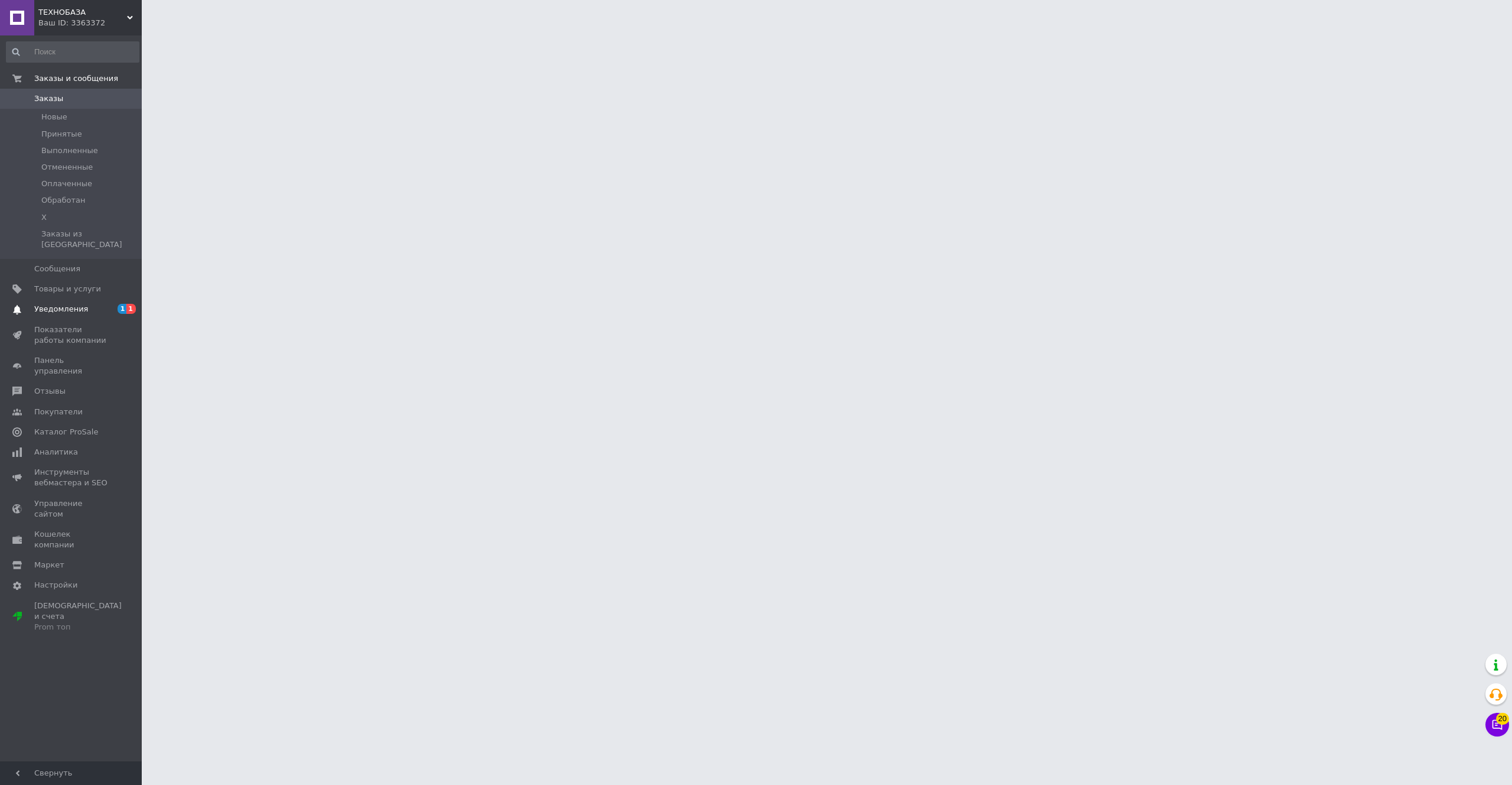
click at [89, 304] on span "Уведомления" at bounding box center [71, 309] width 75 height 11
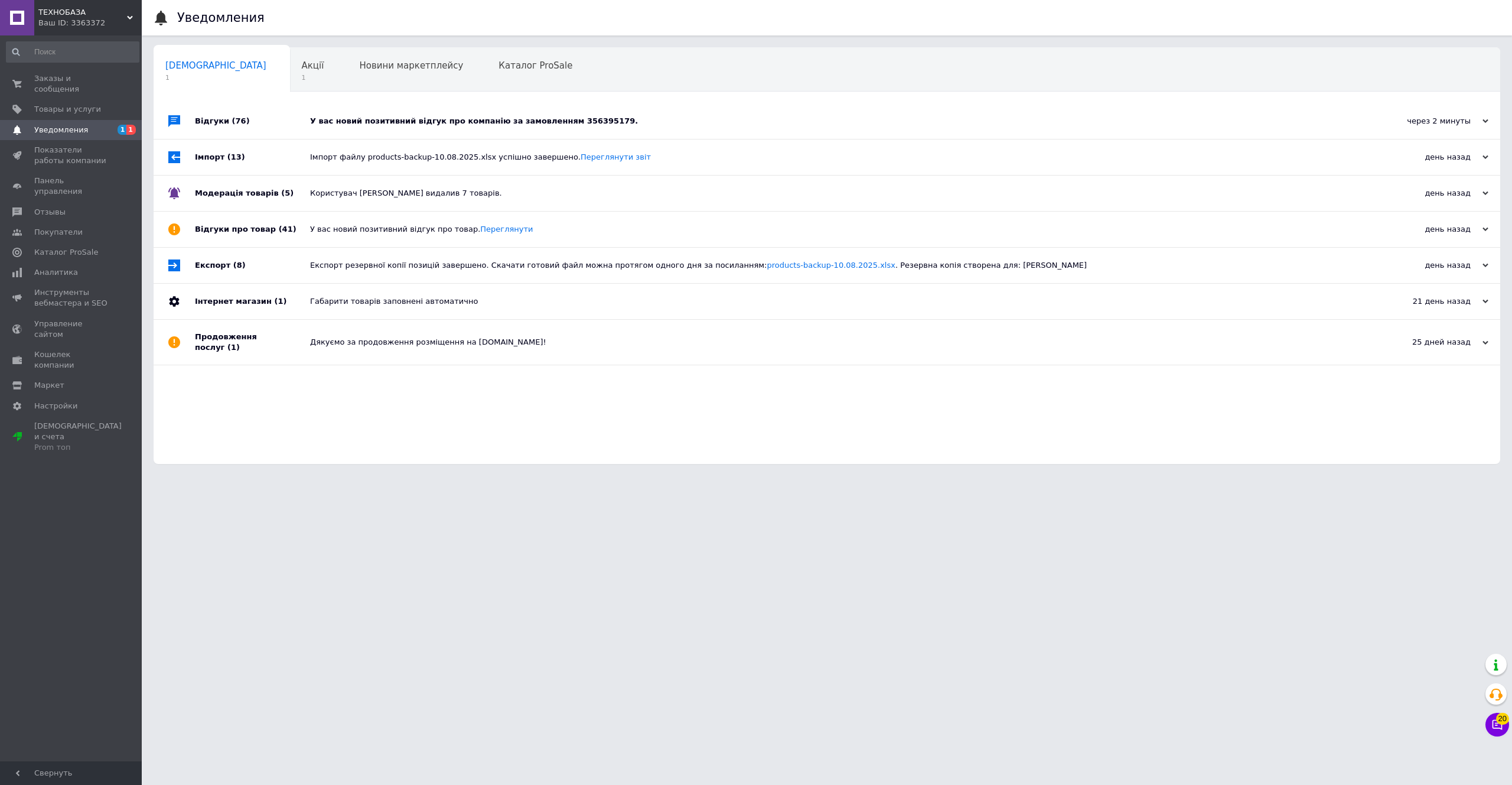
click at [351, 113] on div "У вас новий позитивний відгук про компанію за замовленням 356395179." at bounding box center [840, 122] width 1060 height 36
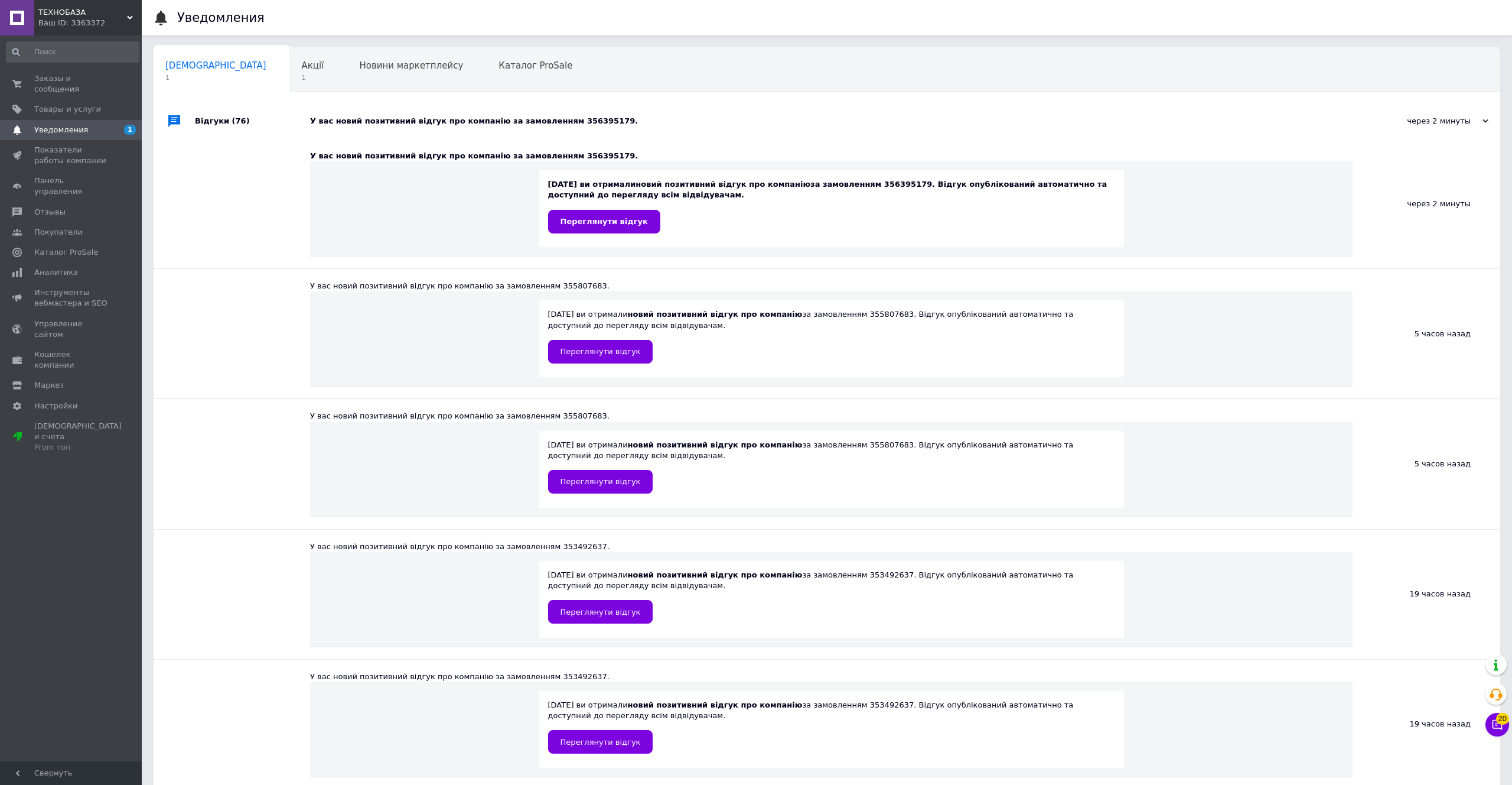
click at [351, 113] on div "У вас новий позитивний відгук про компанію за замовленням 356395179." at bounding box center [840, 122] width 1060 height 36
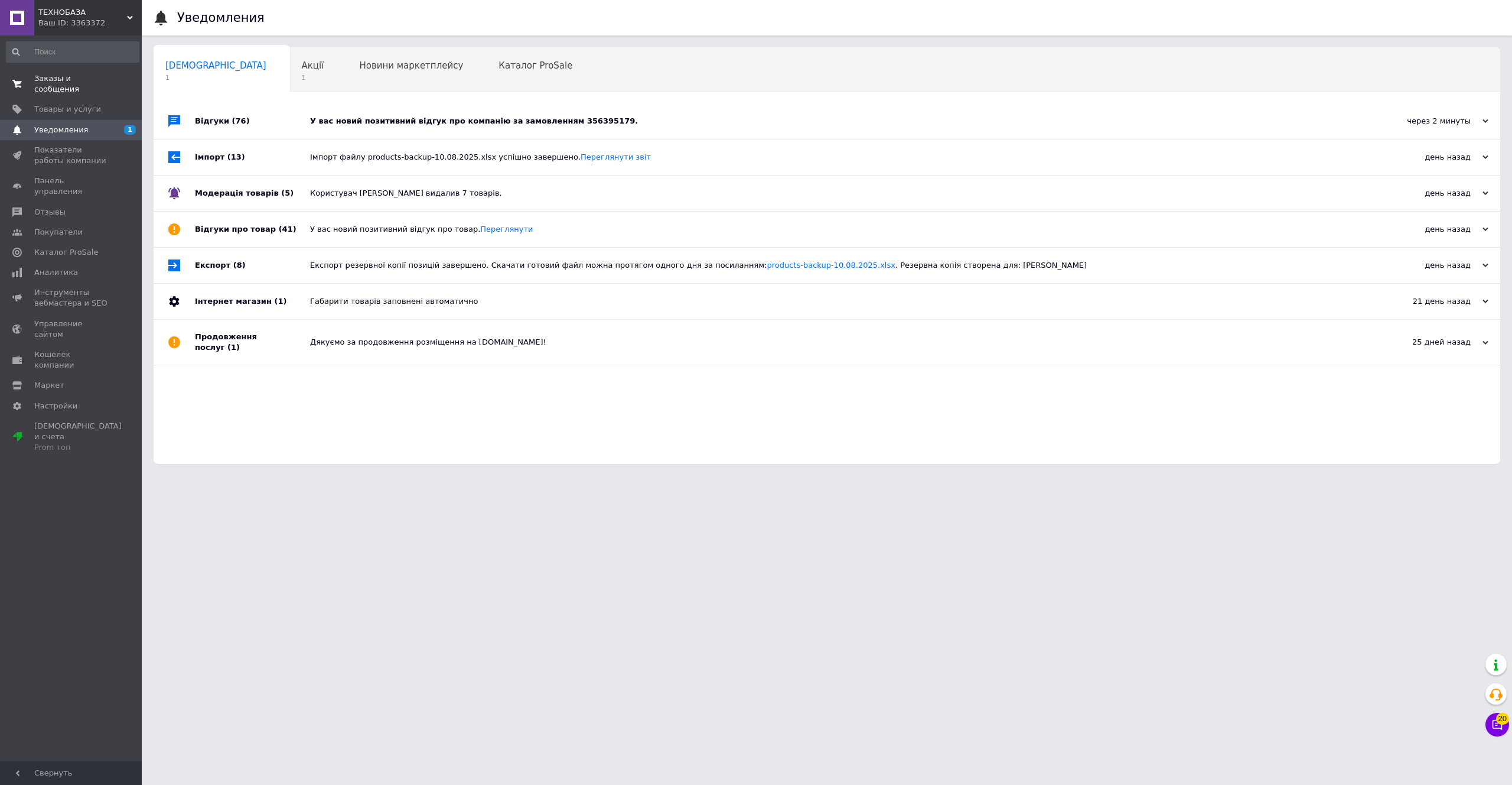
click at [83, 80] on span "Заказы и сообщения" at bounding box center [71, 83] width 75 height 21
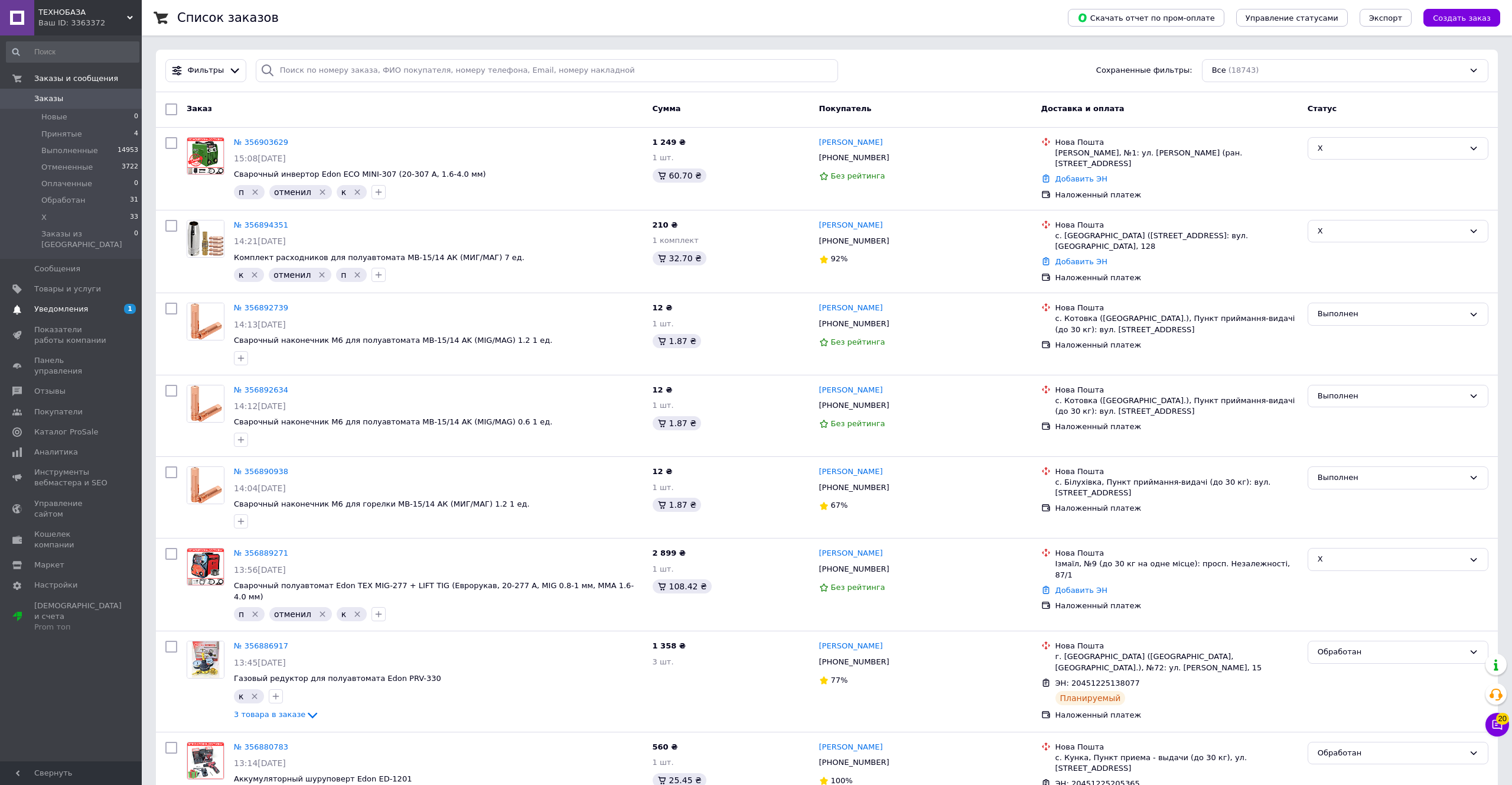
click at [111, 306] on link "Уведомления 1" at bounding box center [72, 309] width 145 height 20
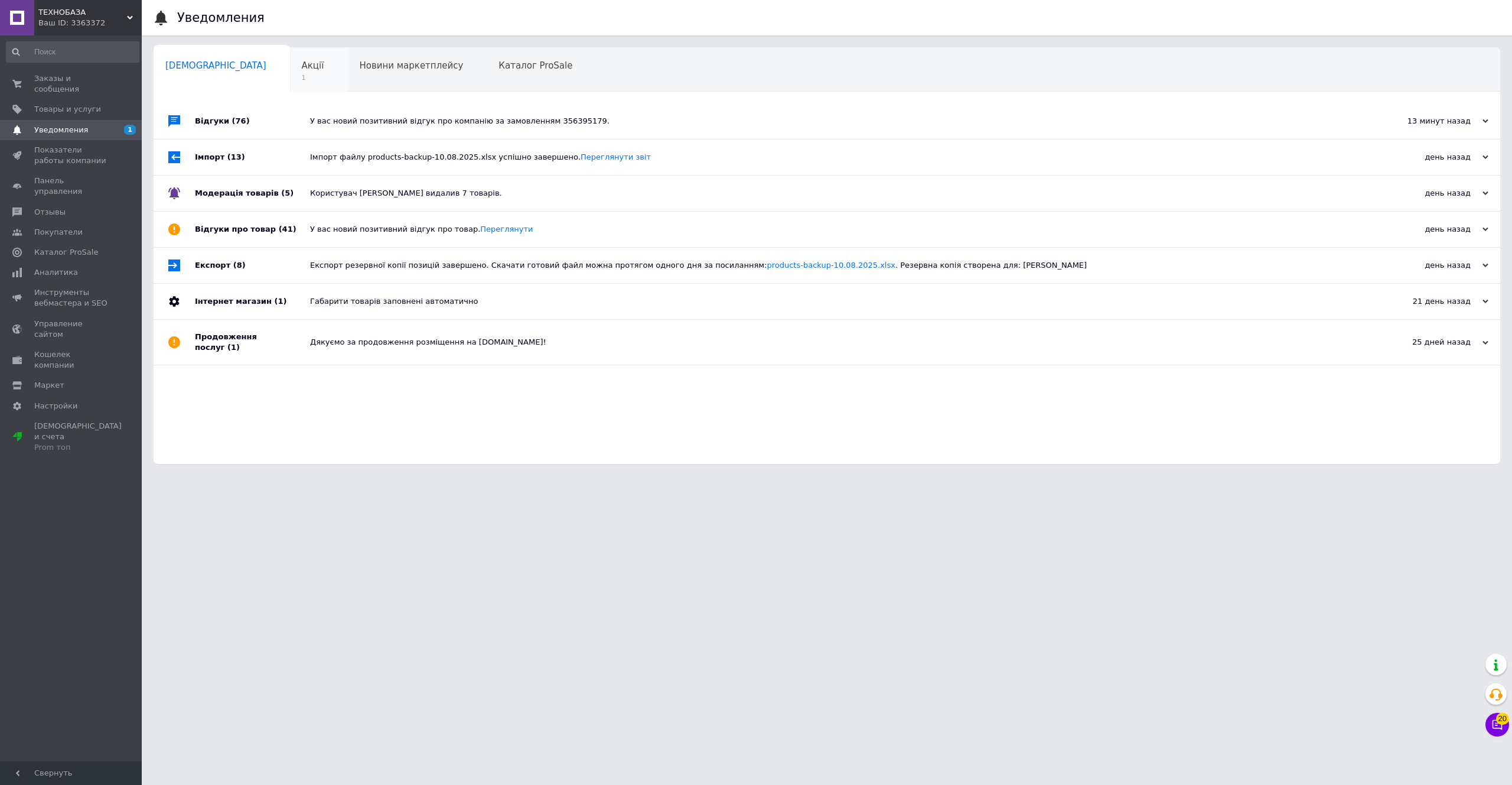
click at [290, 83] on div "Акції 1" at bounding box center [318, 70] width 57 height 45
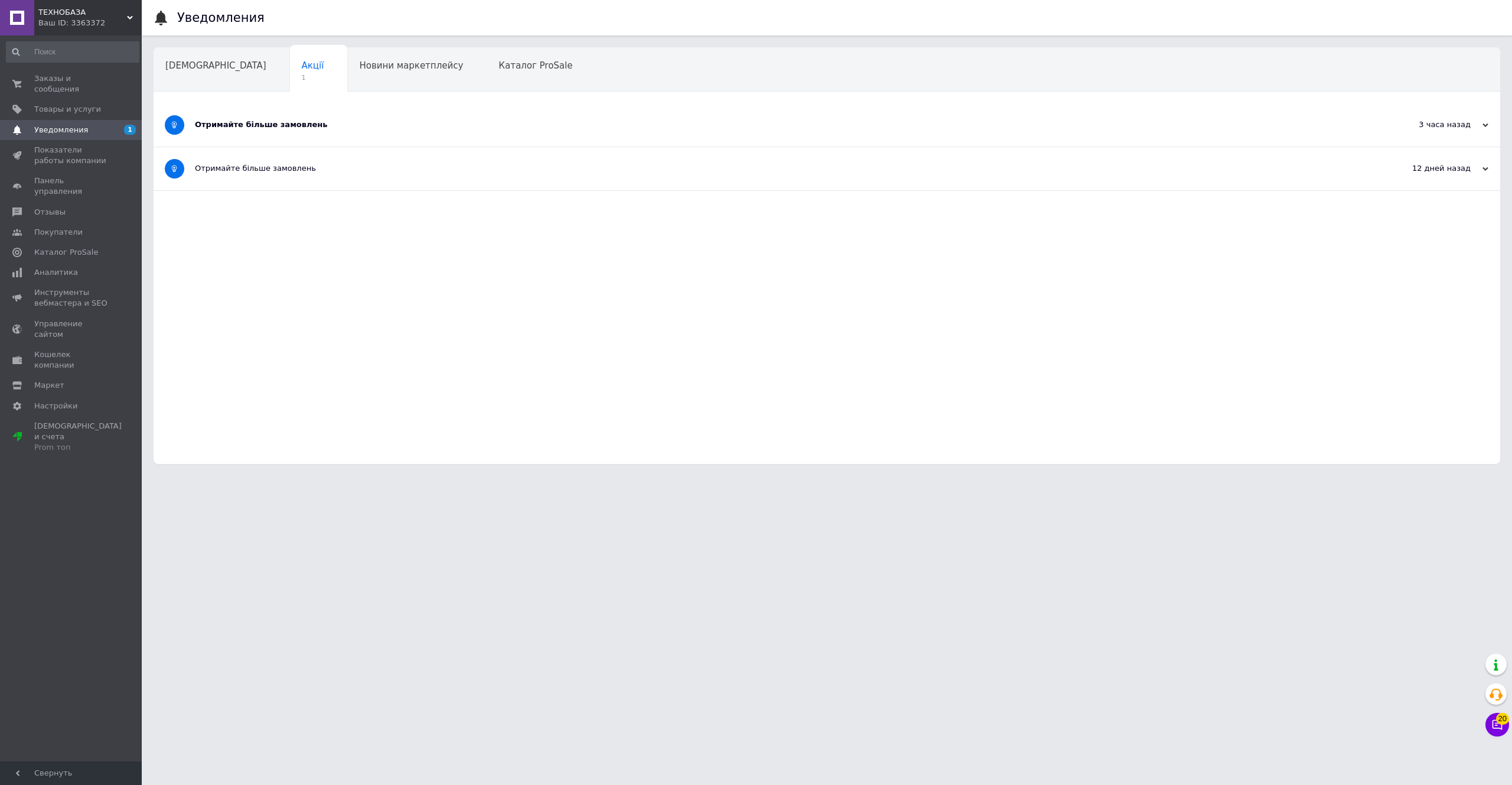
click at [274, 134] on div "Отримайте більше замовлень" at bounding box center [783, 125] width 1176 height 43
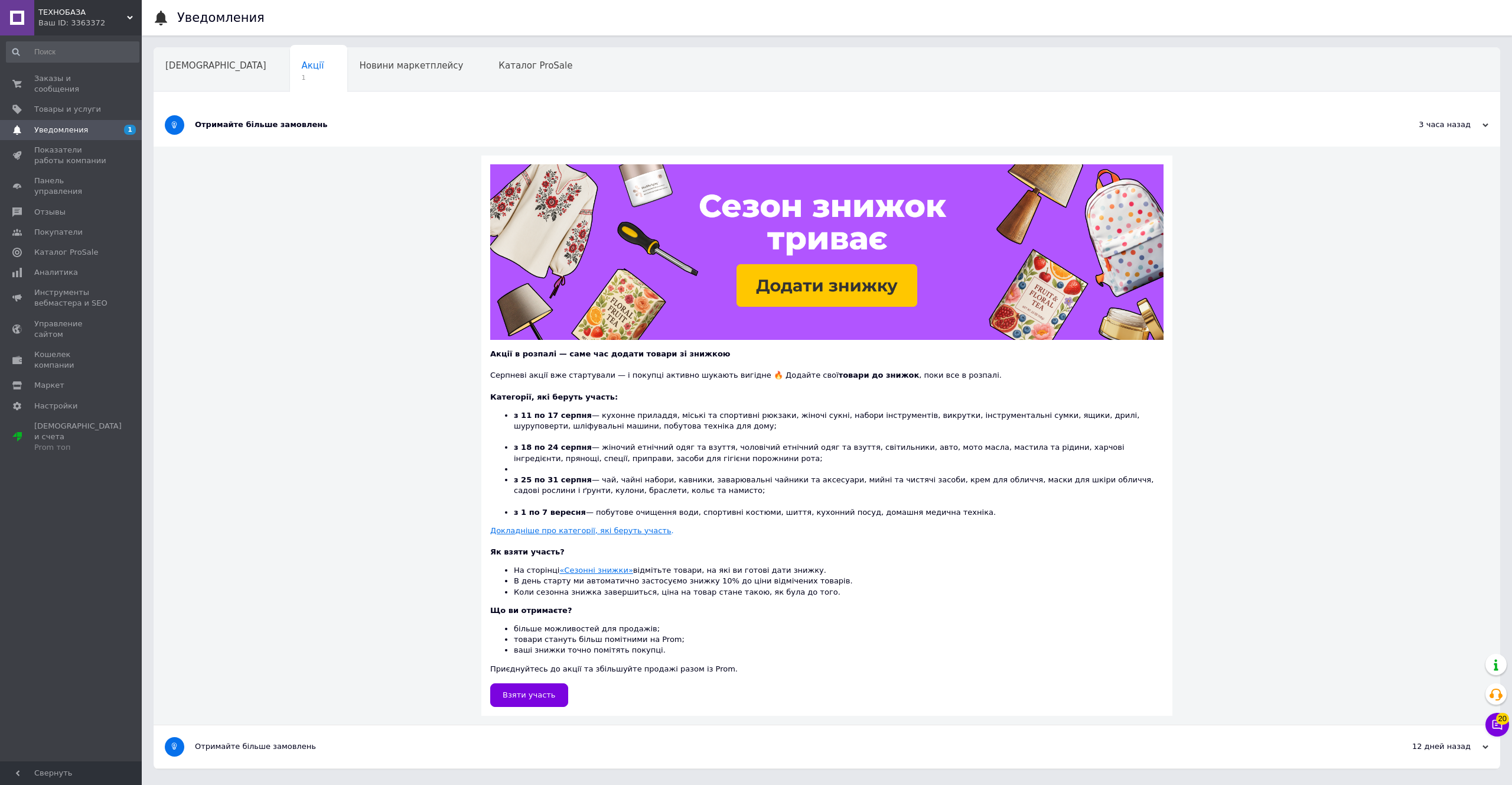
click at [65, 66] on div "Заказы и сообщения 0 0 Товары и услуги Уведомления 1 Показатели работы компании…" at bounding box center [72, 400] width 145 height 729
click at [53, 92] on span "Заказы и сообщения" at bounding box center [71, 83] width 75 height 21
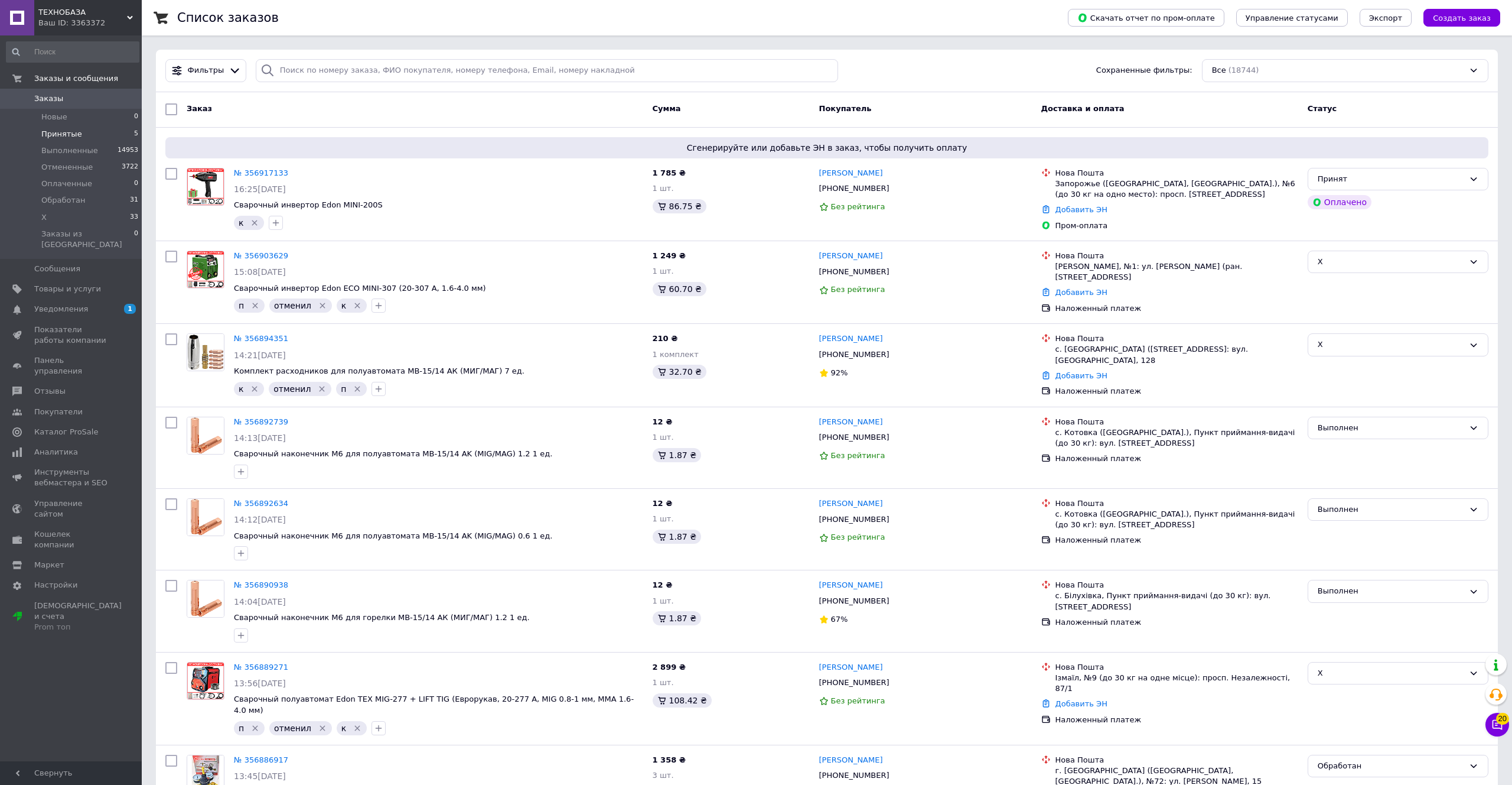
click at [115, 126] on li "Принятые 5" at bounding box center [72, 134] width 145 height 16
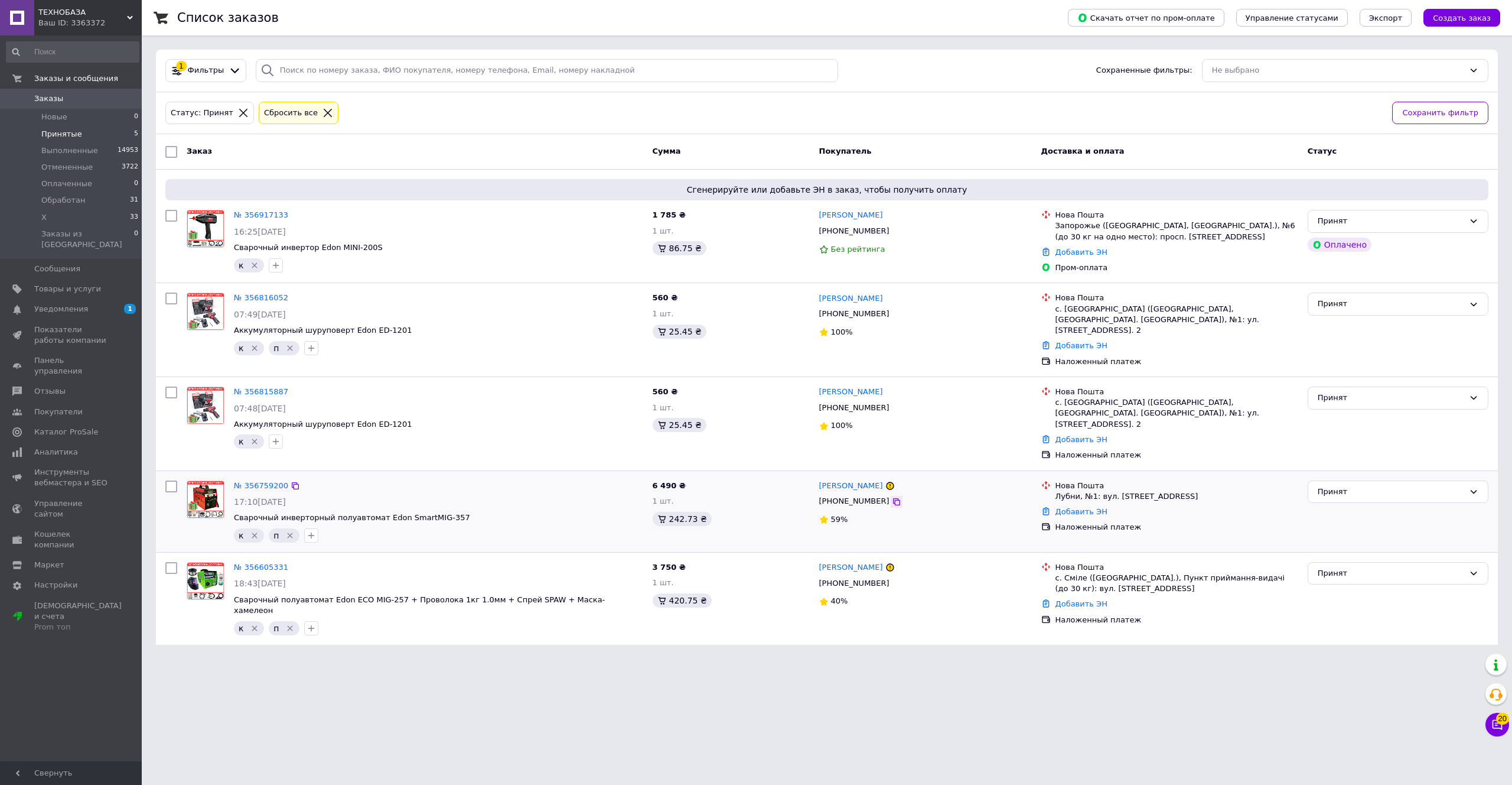
click at [892, 497] on icon at bounding box center [897, 501] width 10 height 10
click at [893, 580] on icon at bounding box center [897, 583] width 7 height 7
click at [113, 133] on li "Принятые 5" at bounding box center [72, 134] width 145 height 16
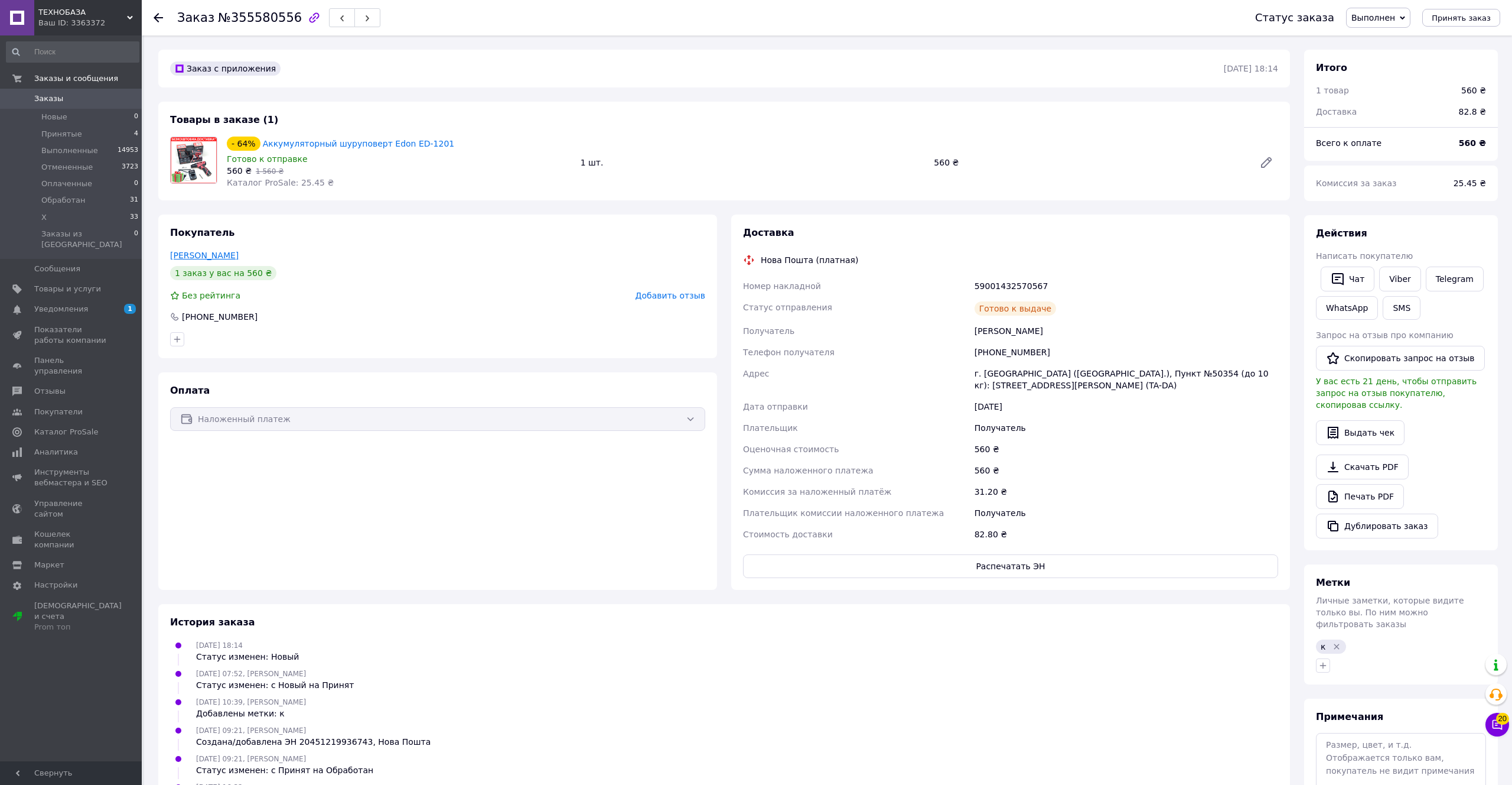
click at [232, 255] on link "Півненко Володимир" at bounding box center [204, 255] width 69 height 10
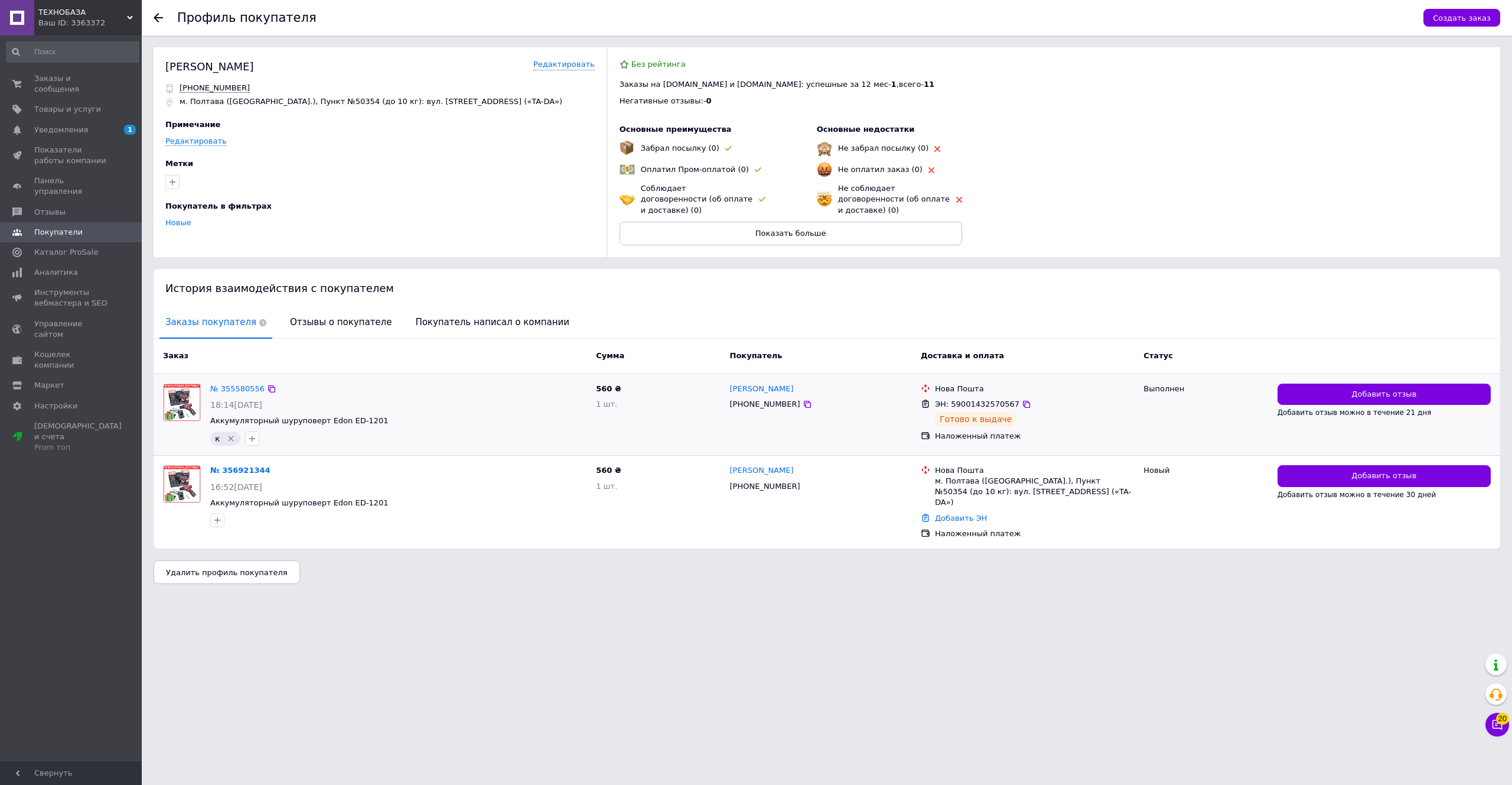
click at [236, 398] on div "№ 355580556 18:14, 03.08.2025 Аккумуляторный шуруповерт Edon ЕD-1201 к" at bounding box center [398, 415] width 385 height 71
click at [235, 400] on span "18:14[DATE]" at bounding box center [236, 405] width 52 height 10
click at [232, 400] on span "18:14[DATE]" at bounding box center [236, 405] width 52 height 10
click at [232, 386] on link "№ 355580556" at bounding box center [237, 388] width 54 height 9
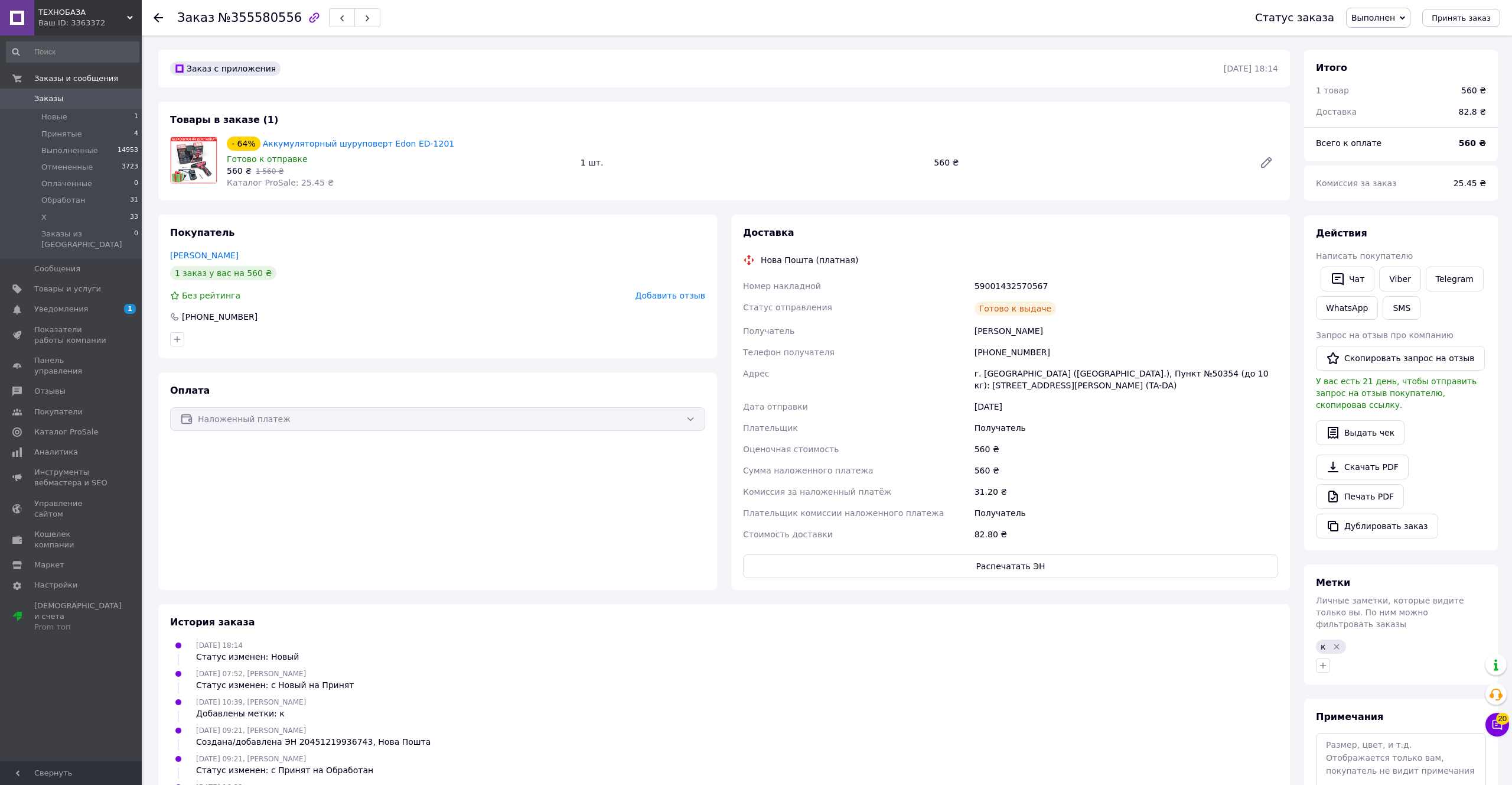
scroll to position [130, 0]
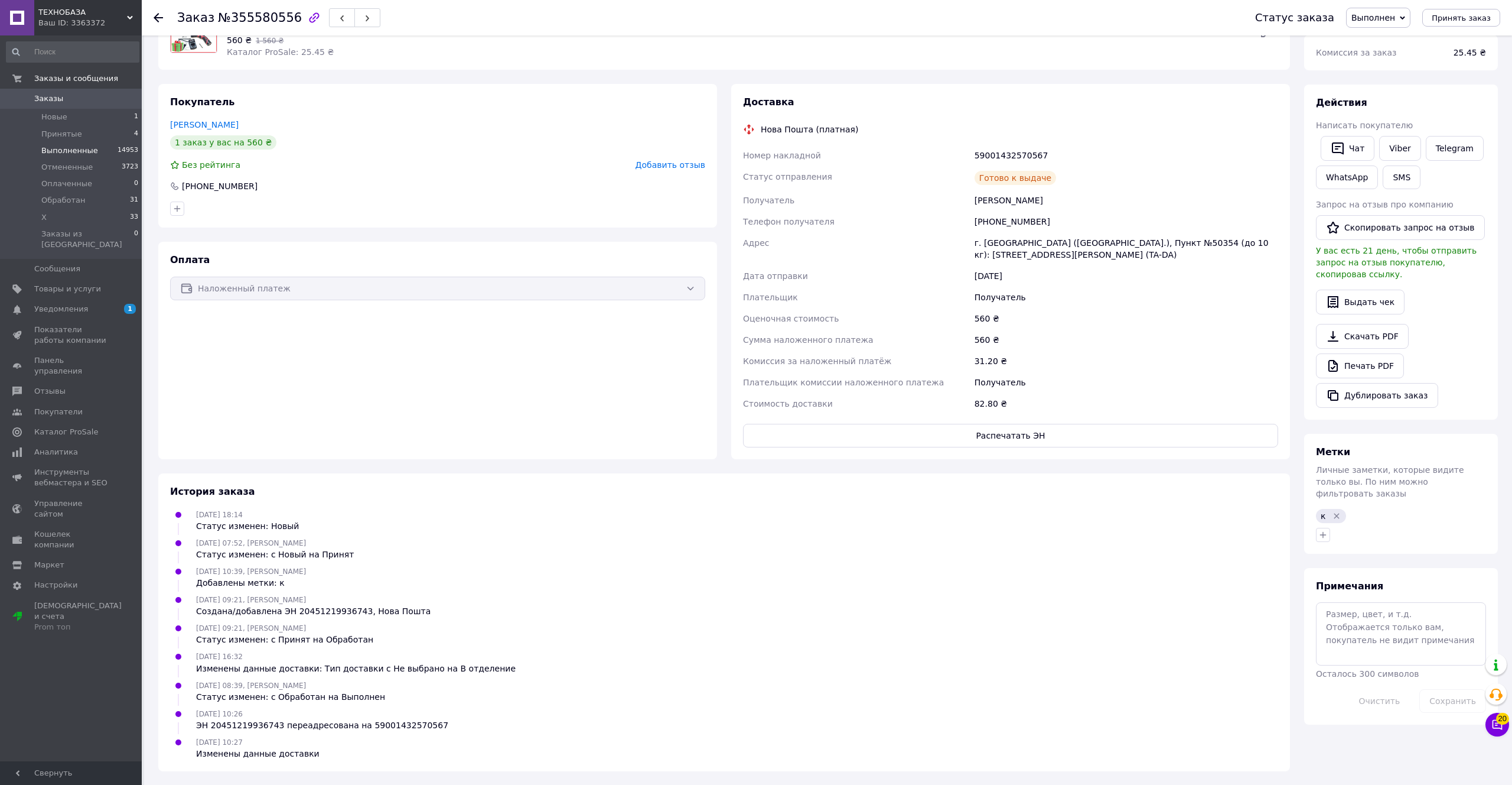
click at [75, 143] on li "Выполненные 14953" at bounding box center [72, 151] width 145 height 16
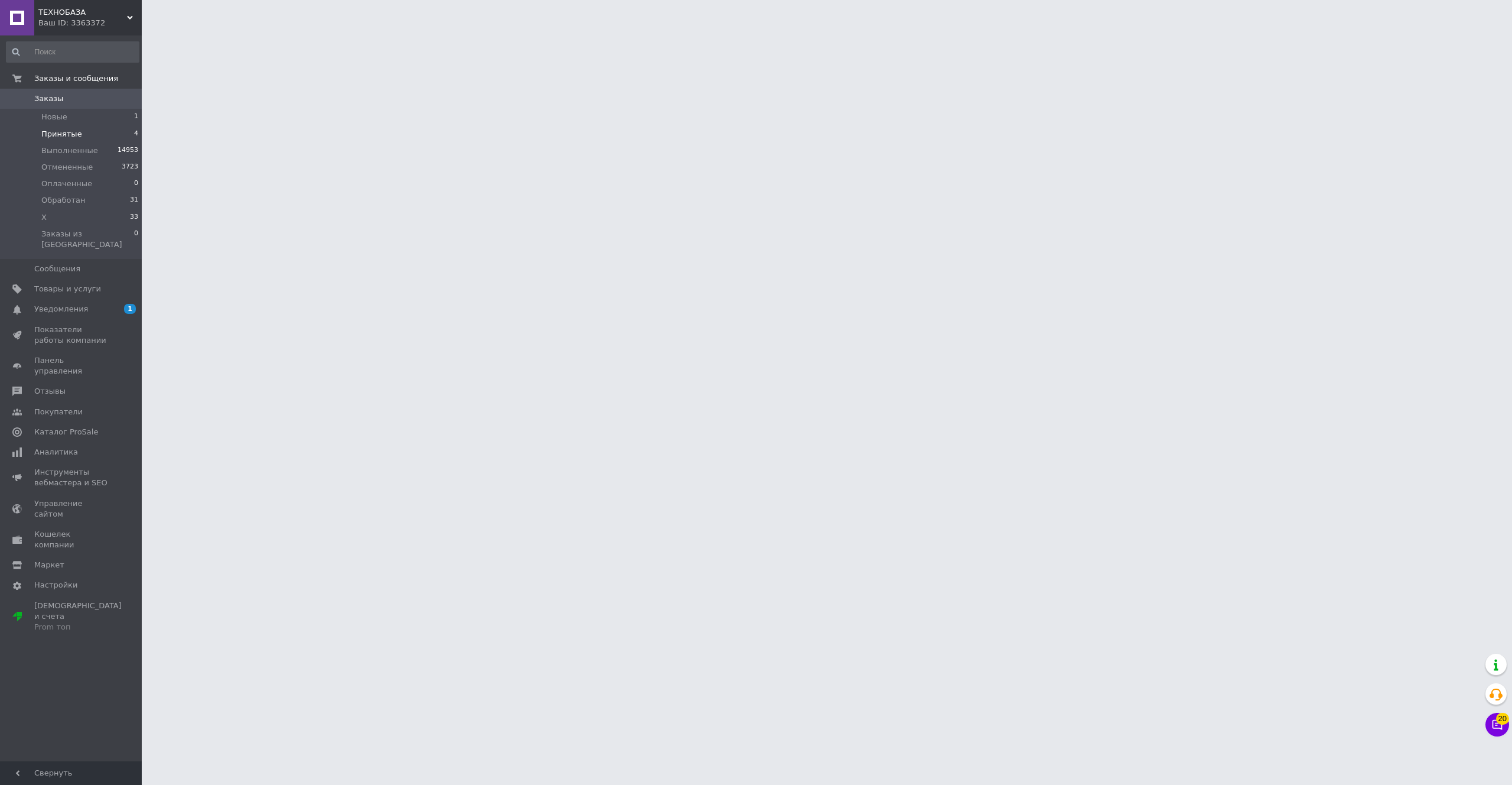
click at [75, 134] on span "Принятые" at bounding box center [62, 134] width 40 height 11
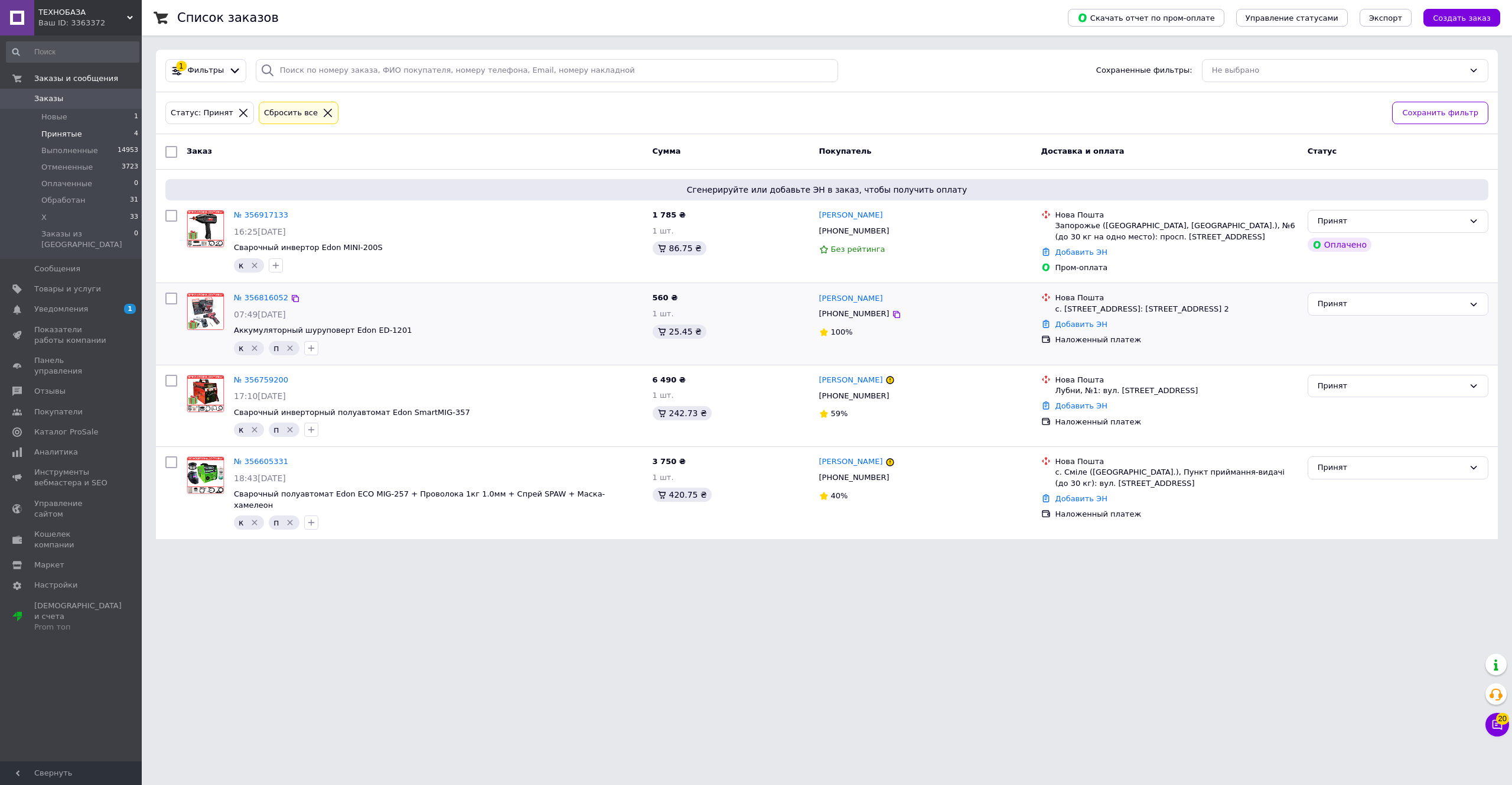
click at [193, 302] on img at bounding box center [205, 311] width 36 height 36
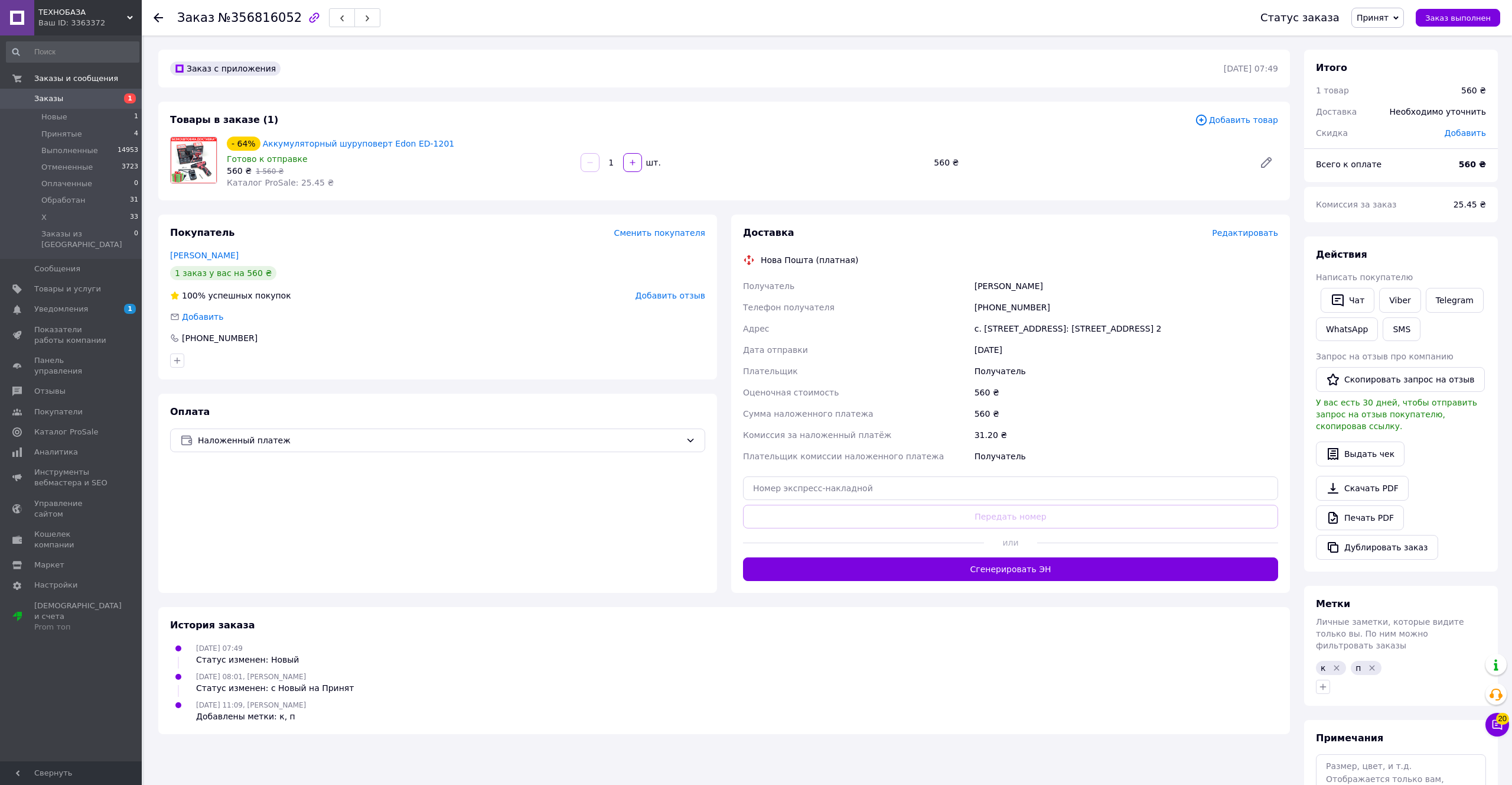
click at [198, 161] on img at bounding box center [194, 160] width 46 height 46
click at [289, 151] on div "- 64% Аккумуляторный шуруповерт Edon ЕD-1201" at bounding box center [399, 143] width 347 height 16
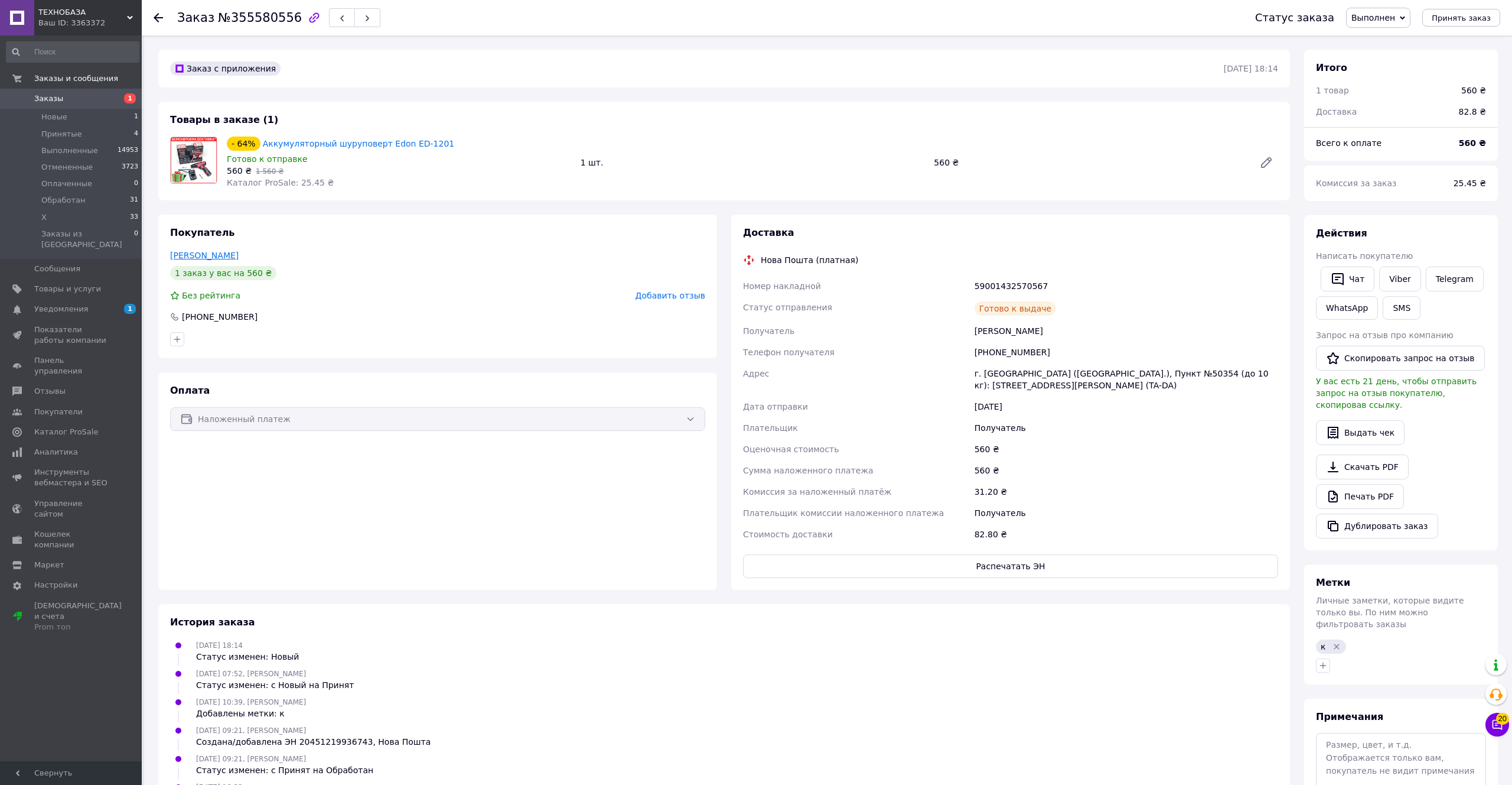
click at [239, 256] on link "Півненко Володимир" at bounding box center [204, 255] width 69 height 10
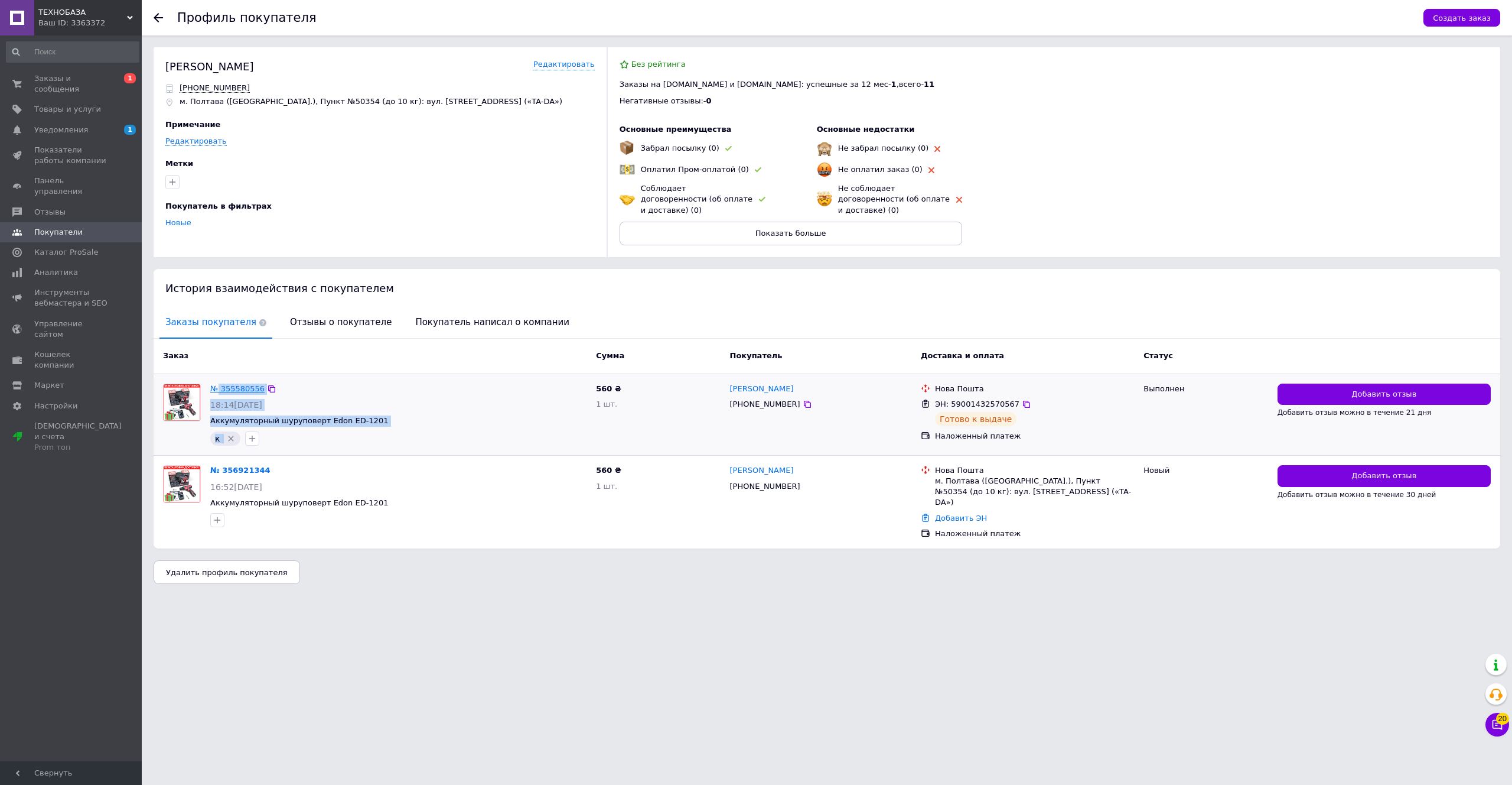
drag, startPoint x: 283, startPoint y: 445, endPoint x: 215, endPoint y: 387, distance: 89.4
click at [215, 387] on div "№ 355580556 18:14, 03.08.2025 Аккумуляторный шуруповерт Edon ЕD-1201 к" at bounding box center [398, 415] width 385 height 71
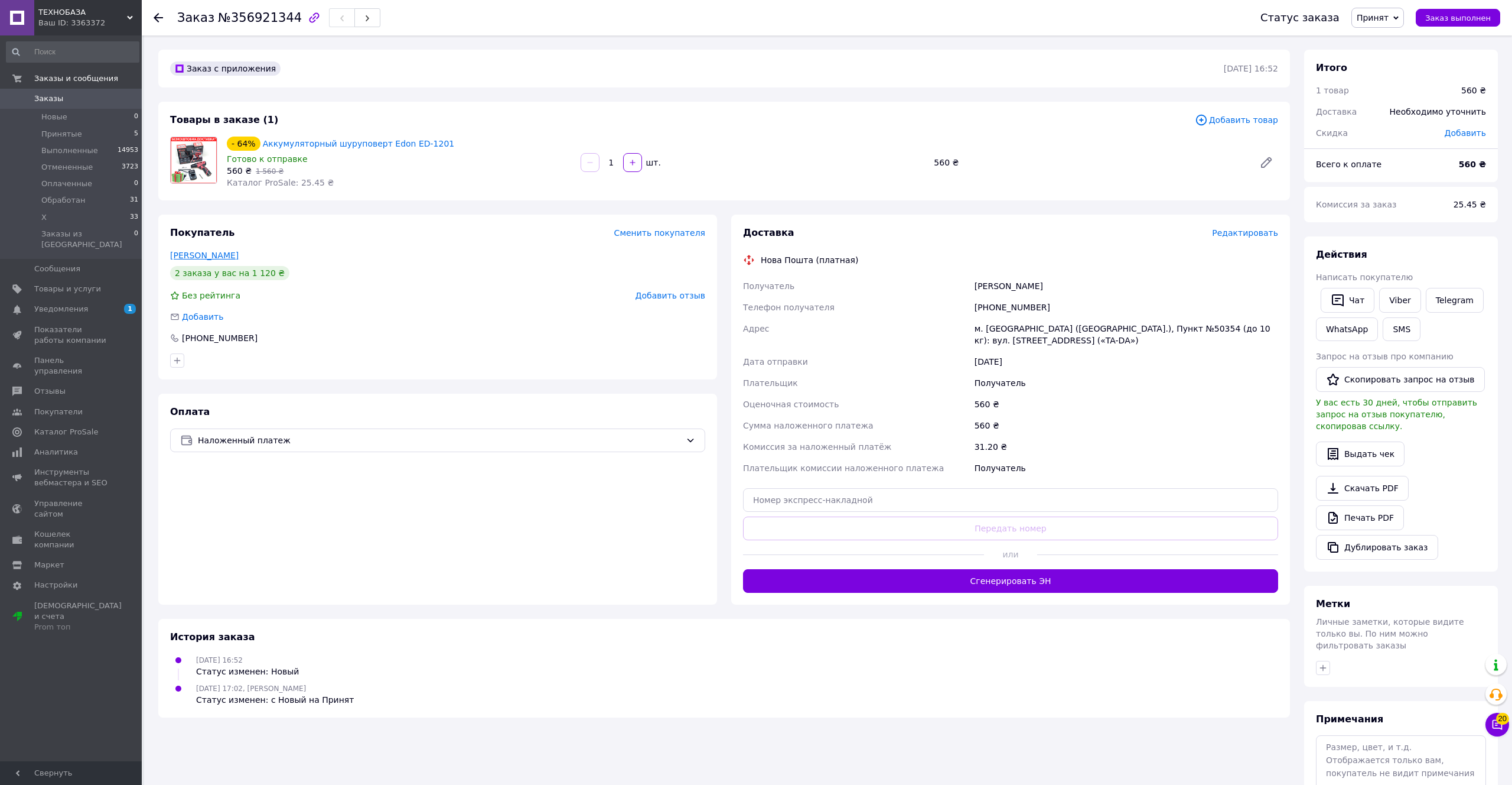
click at [216, 250] on link "[PERSON_NAME]" at bounding box center [204, 255] width 69 height 10
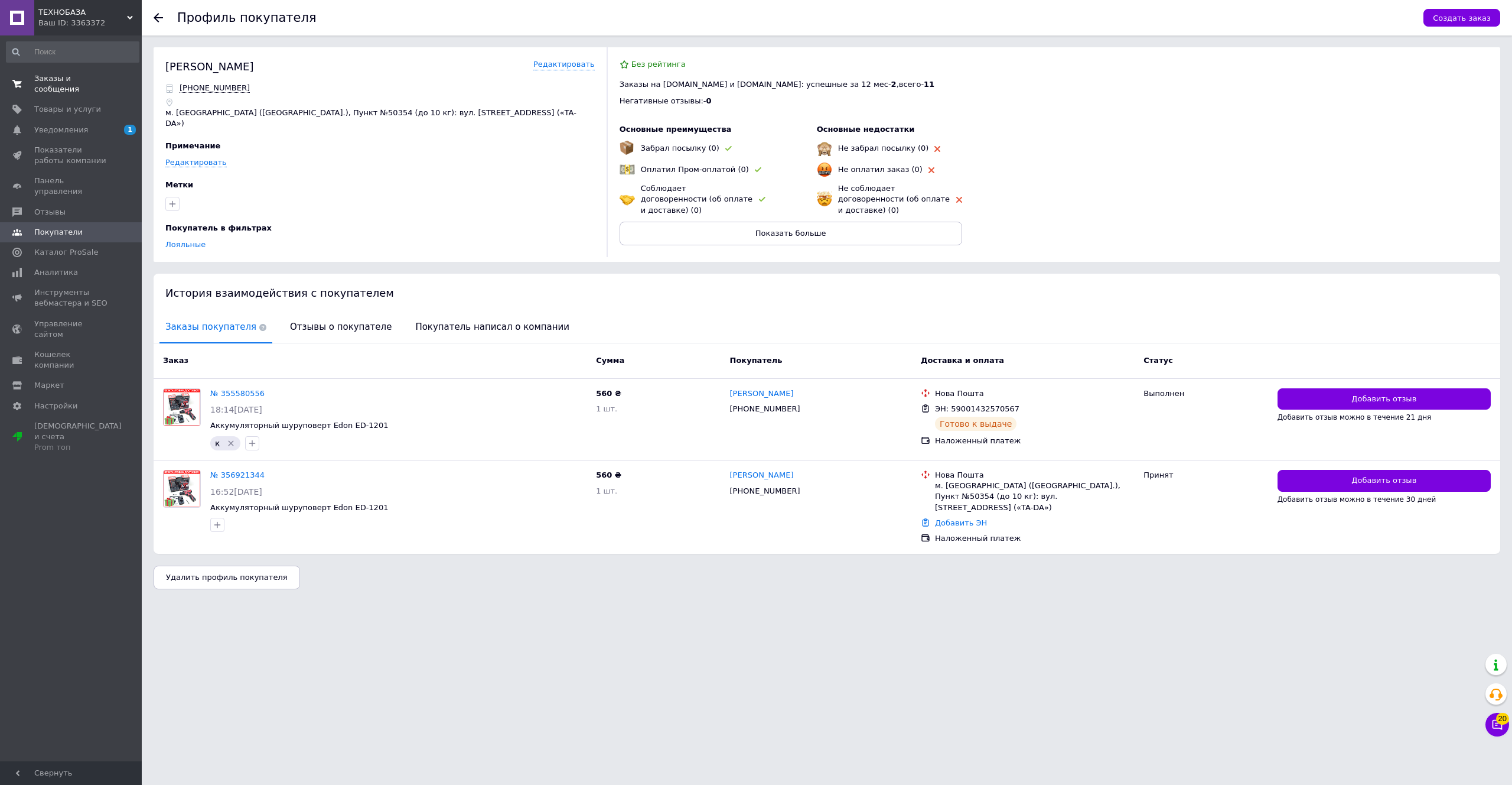
click at [53, 82] on span "Заказы и сообщения" at bounding box center [71, 83] width 75 height 21
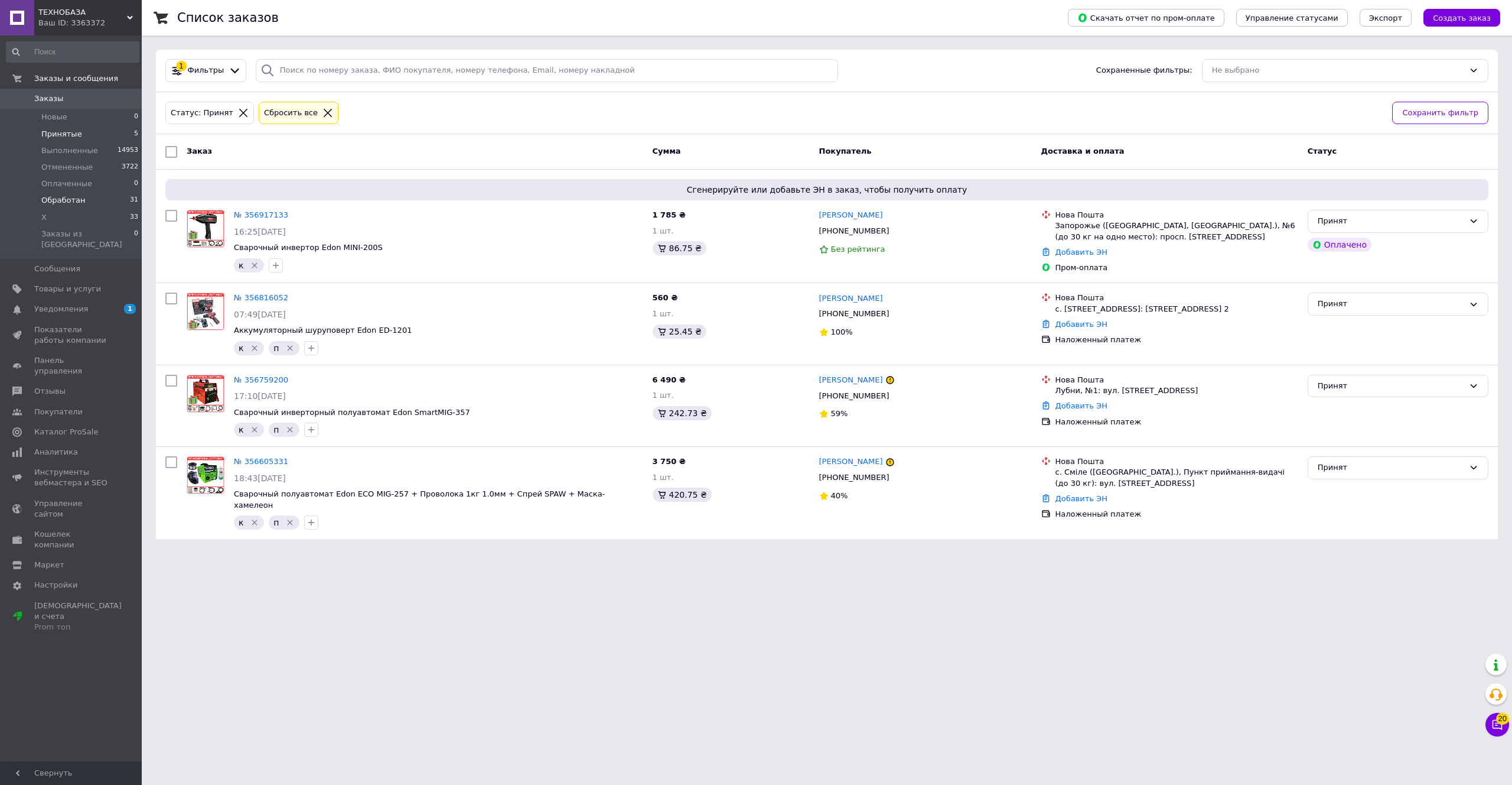
click at [96, 203] on li "Обработан 31" at bounding box center [72, 200] width 145 height 16
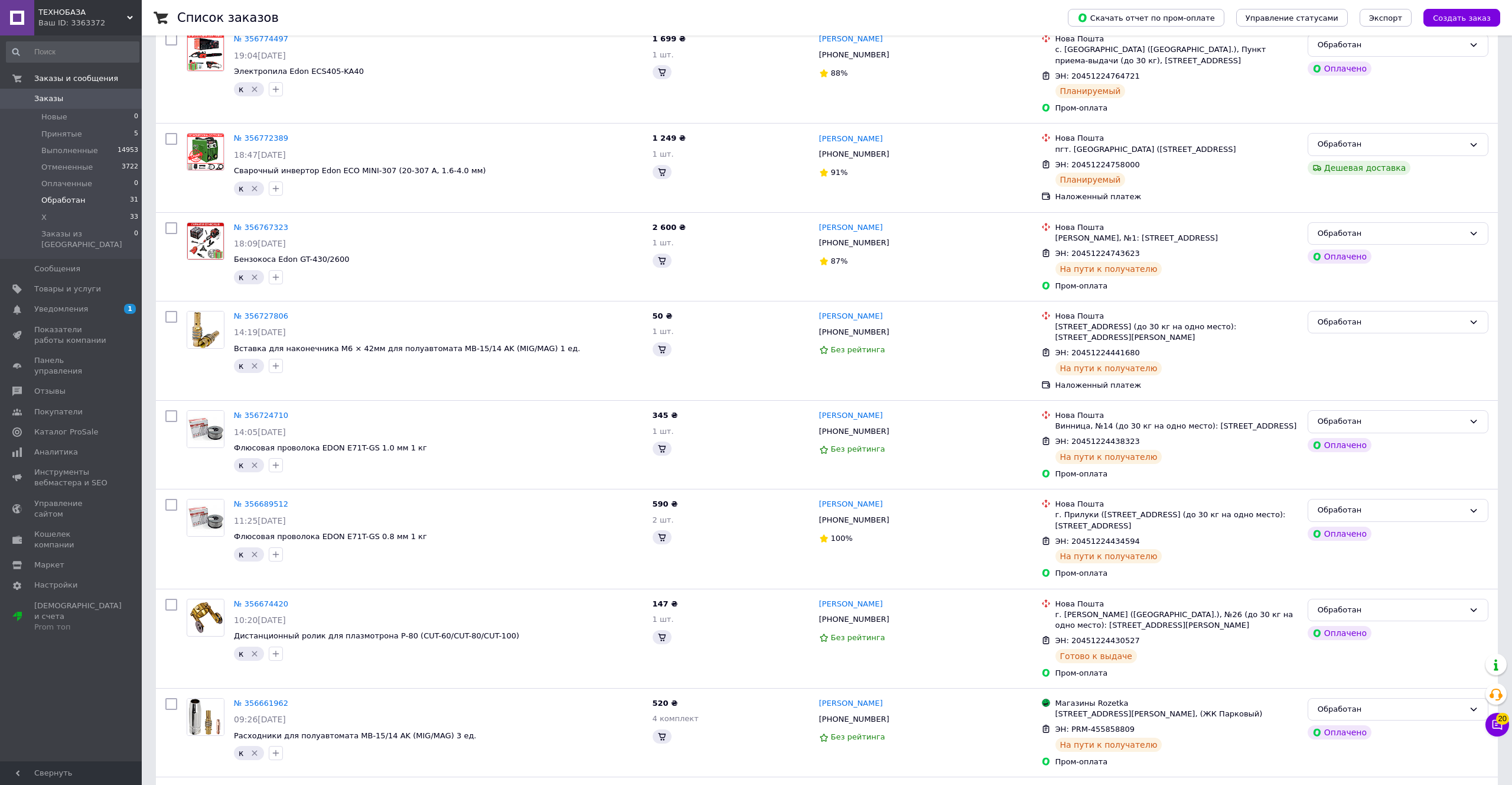
scroll to position [2731, 0]
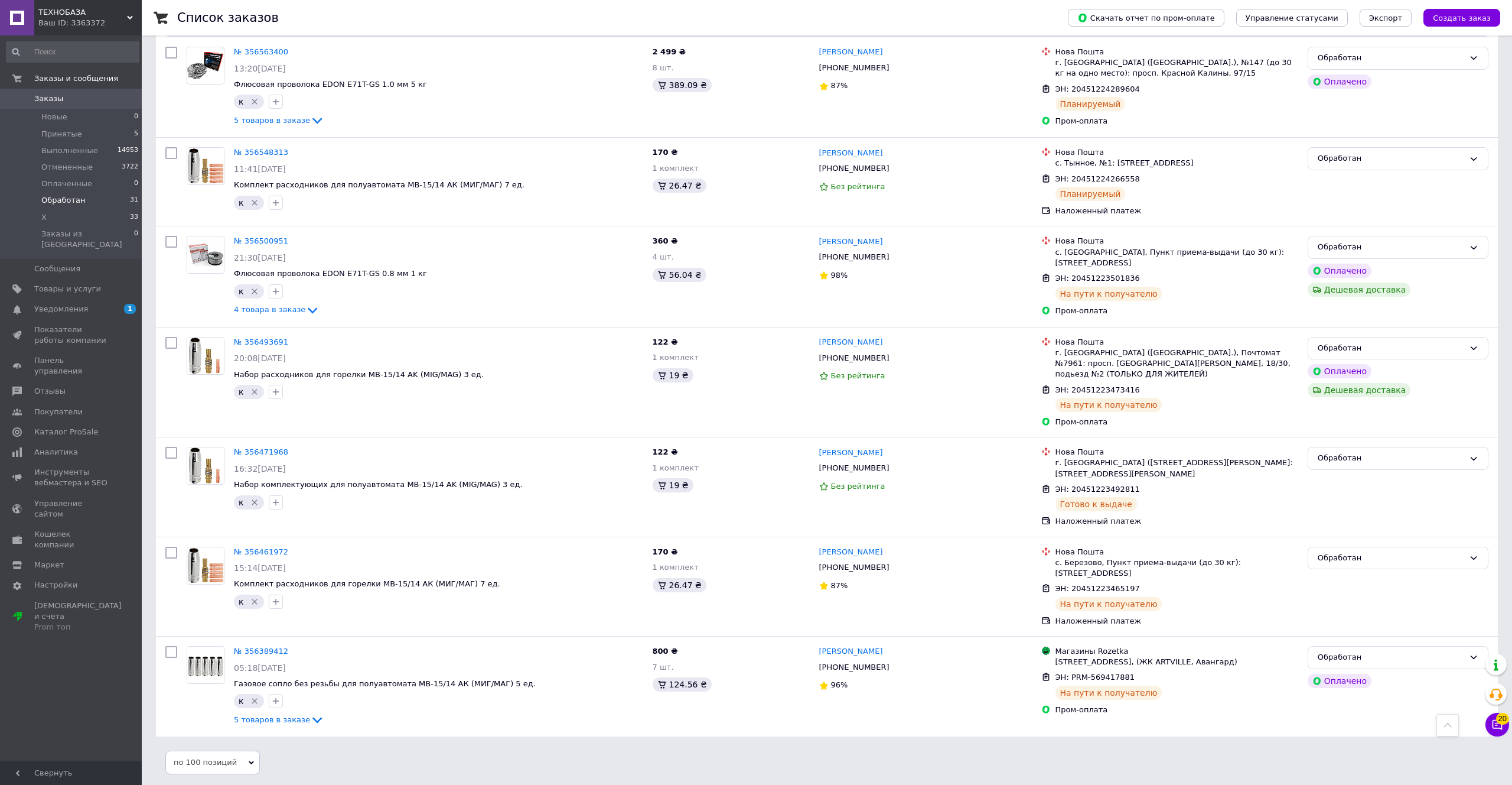
click at [96, 204] on li "Обработан 31" at bounding box center [72, 200] width 145 height 16
click at [95, 209] on li "Х 33" at bounding box center [72, 217] width 145 height 16
click at [91, 211] on li "Х 33" at bounding box center [72, 217] width 145 height 16
